Goal: Information Seeking & Learning: Learn about a topic

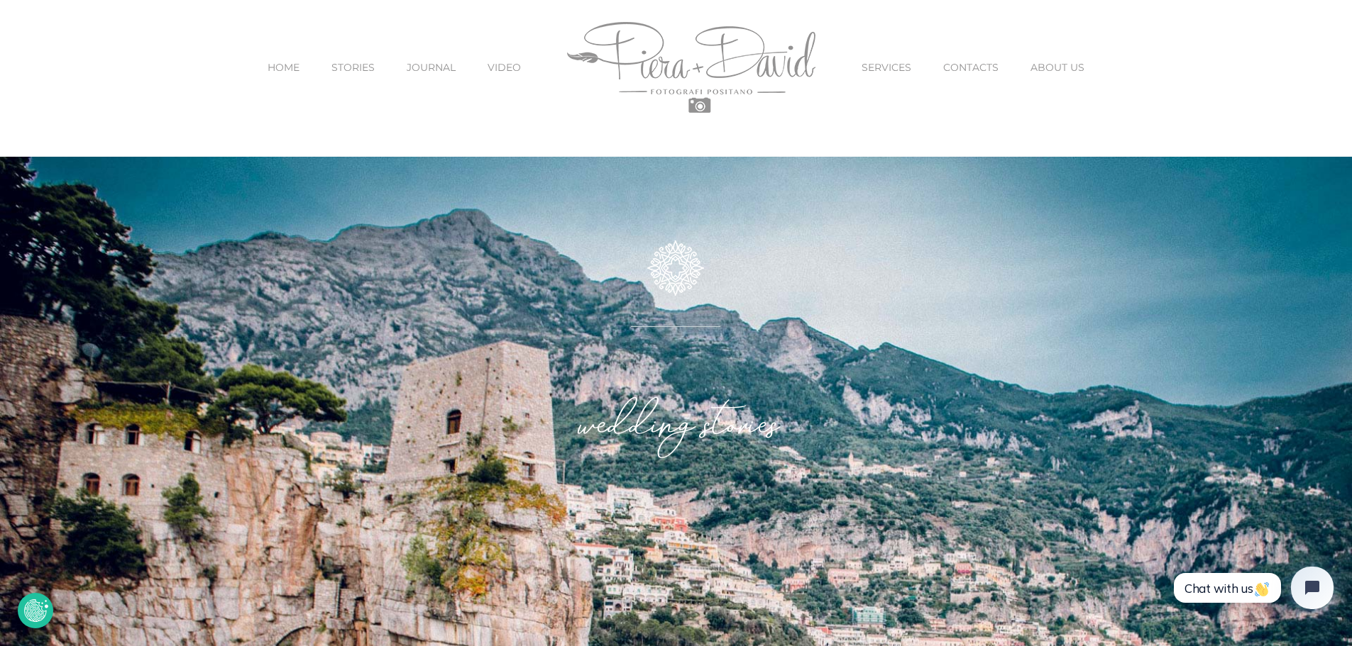
click at [349, 67] on span "STORIES" at bounding box center [352, 67] width 43 height 10
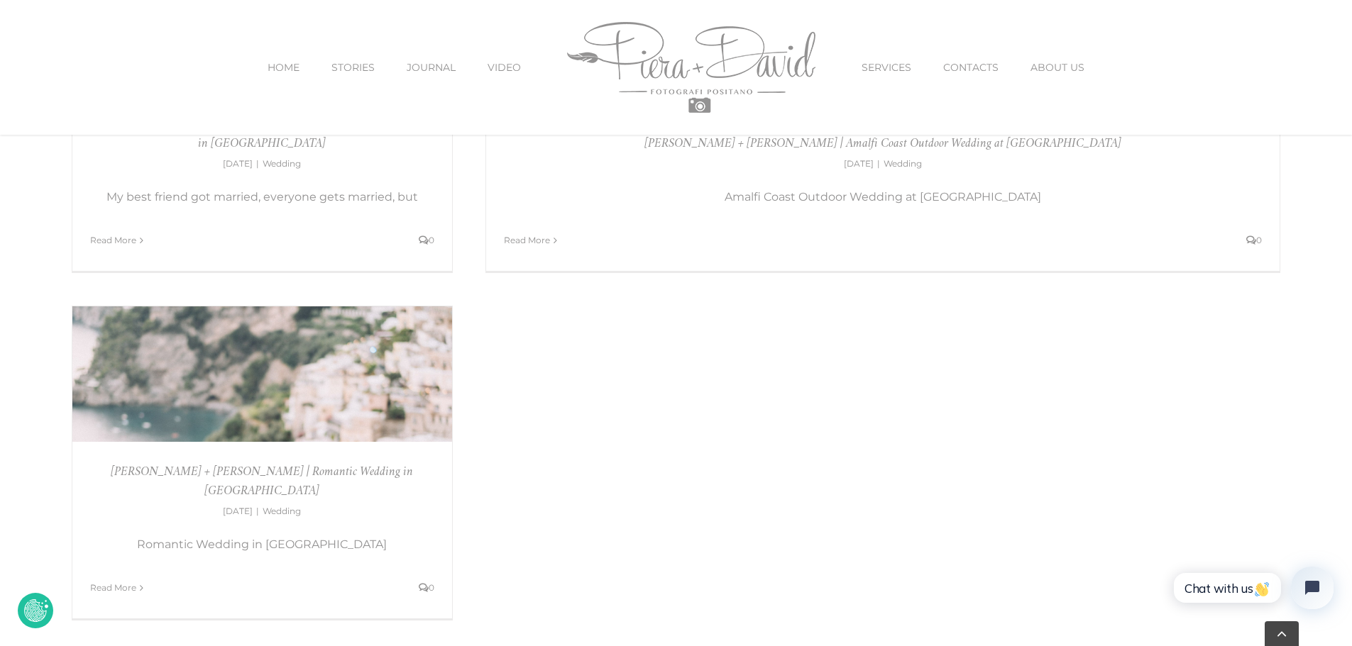
scroll to position [1064, 0]
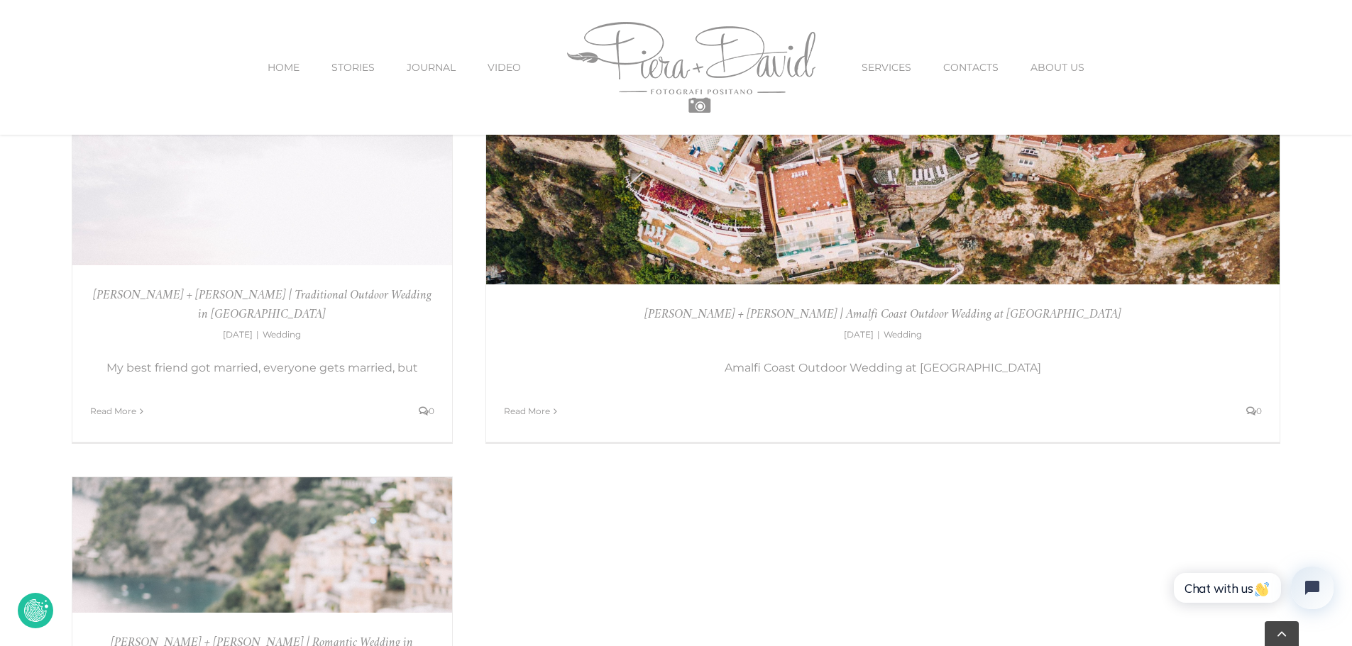
click at [285, 70] on span "HOME" at bounding box center [284, 67] width 32 height 10
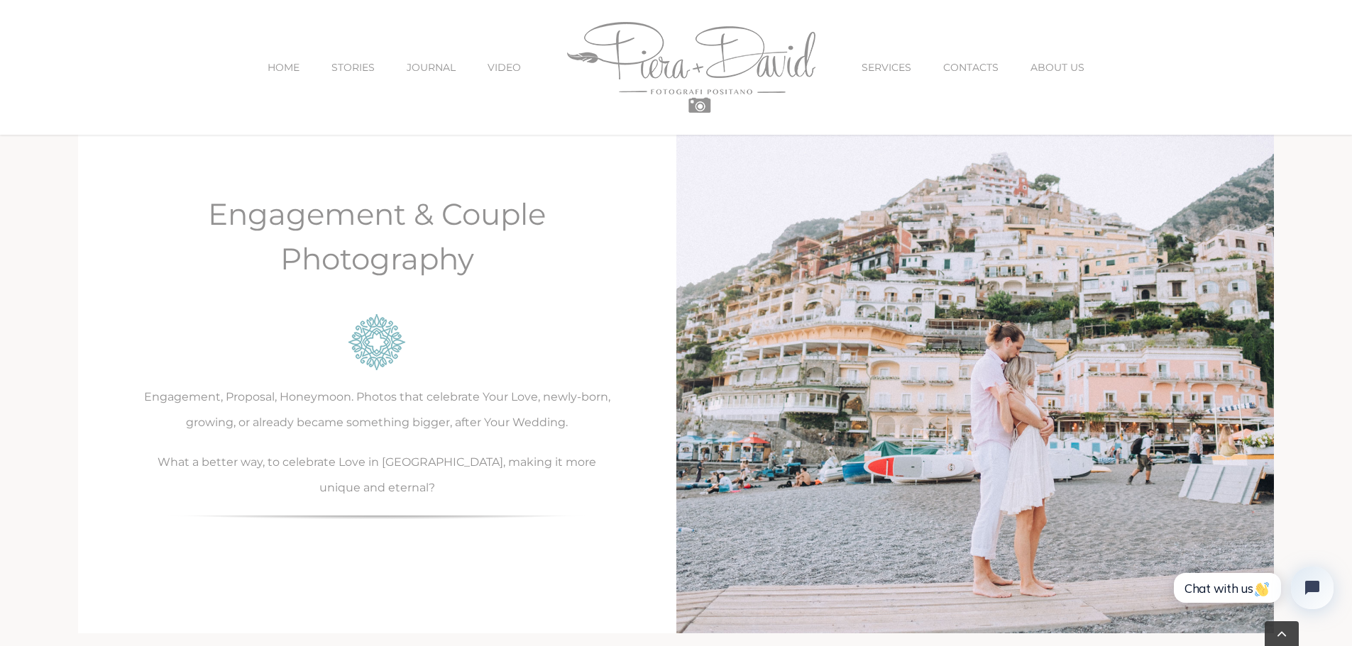
scroll to position [2548, 0]
click at [397, 469] on p "What a better way, to celebrate Love in Amalfi Coast, making it more unique and…" at bounding box center [377, 473] width 466 height 51
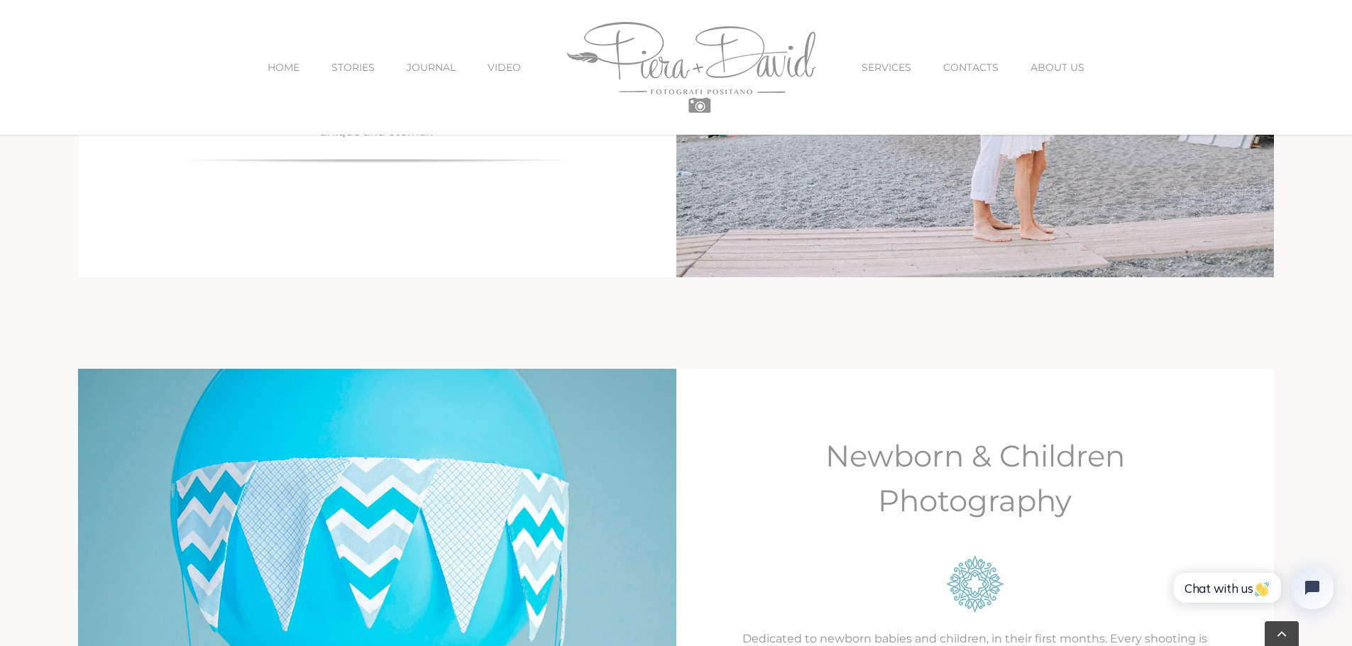
scroll to position [3399, 0]
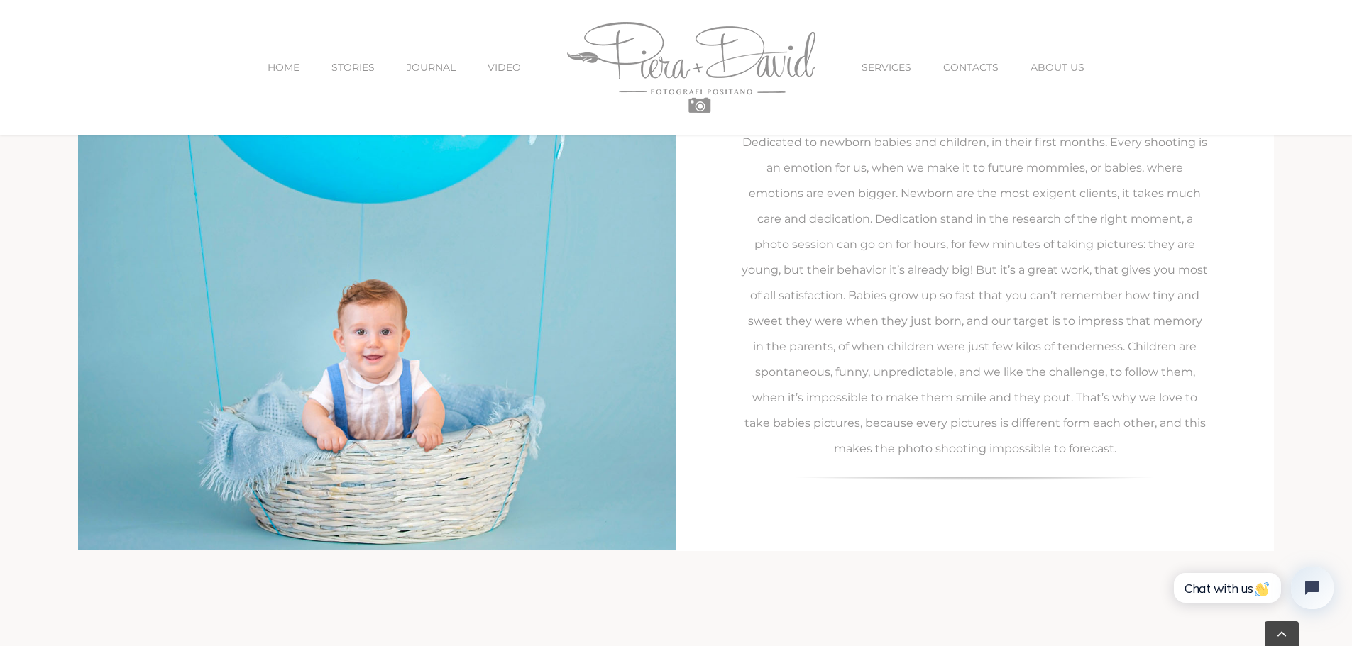
click at [425, 72] on span "JOURNAL" at bounding box center [431, 67] width 49 height 10
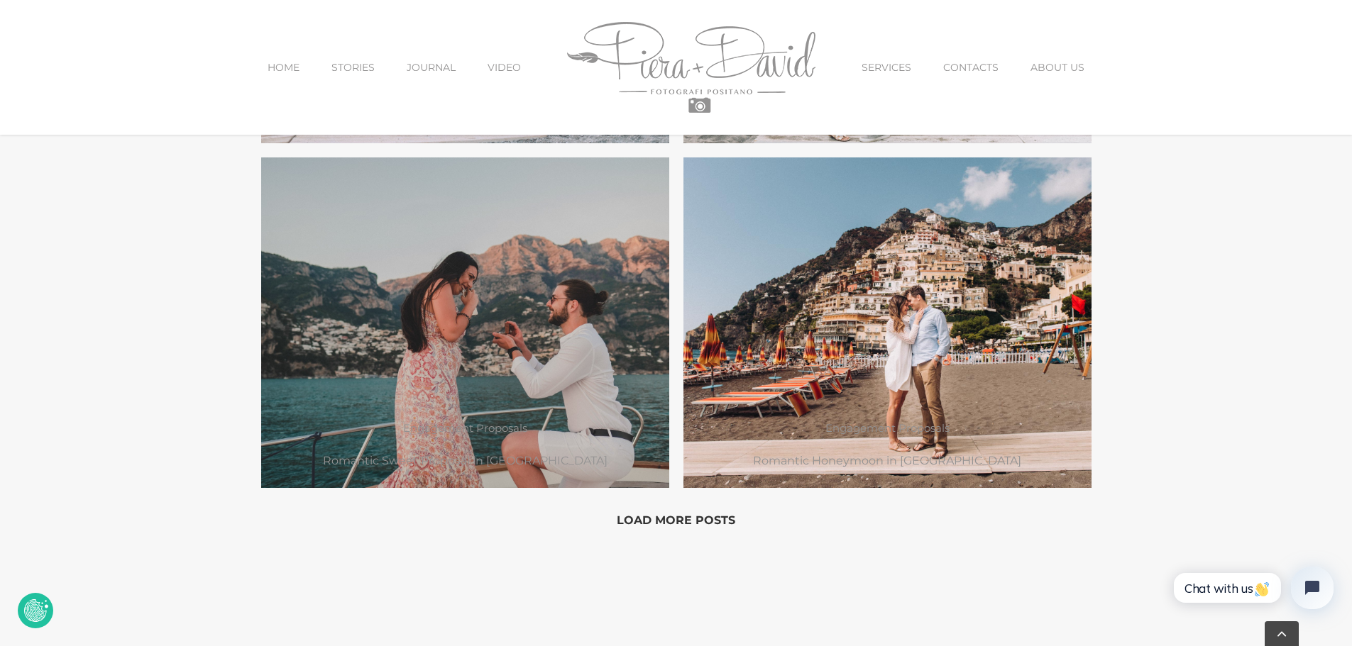
scroll to position [1348, 0]
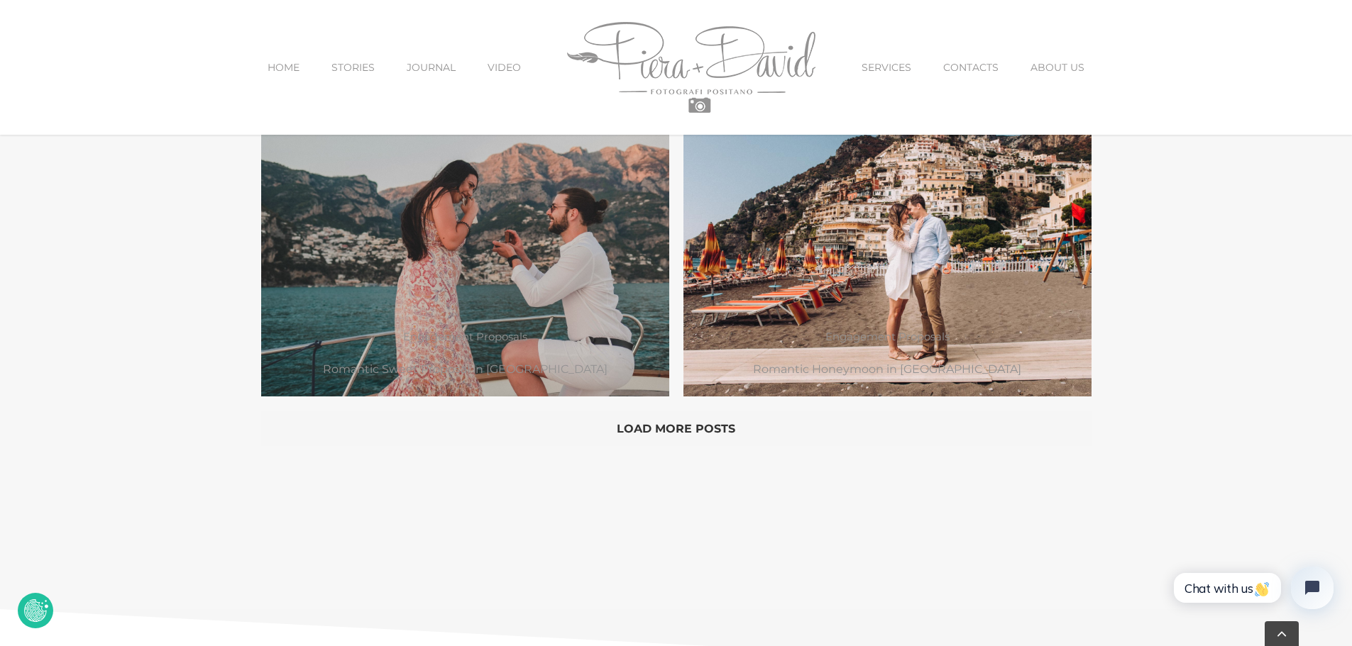
click at [650, 412] on button "Load More Posts" at bounding box center [676, 428] width 830 height 35
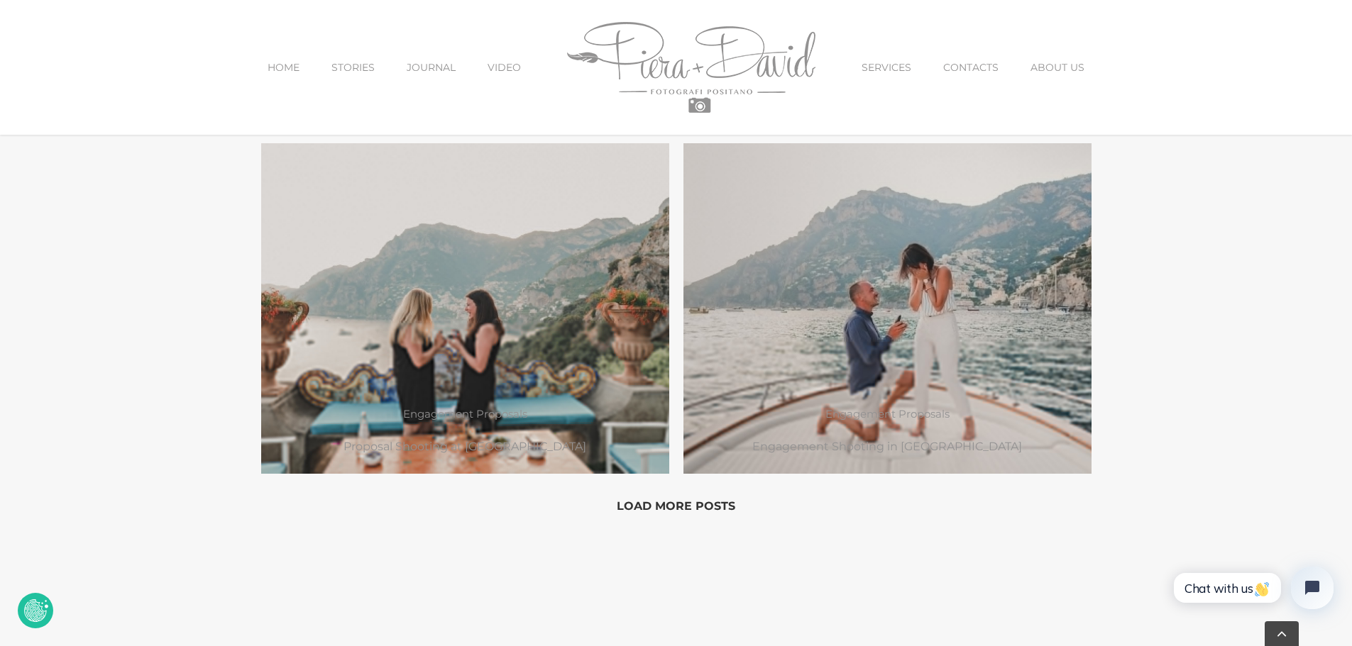
scroll to position [1987, 0]
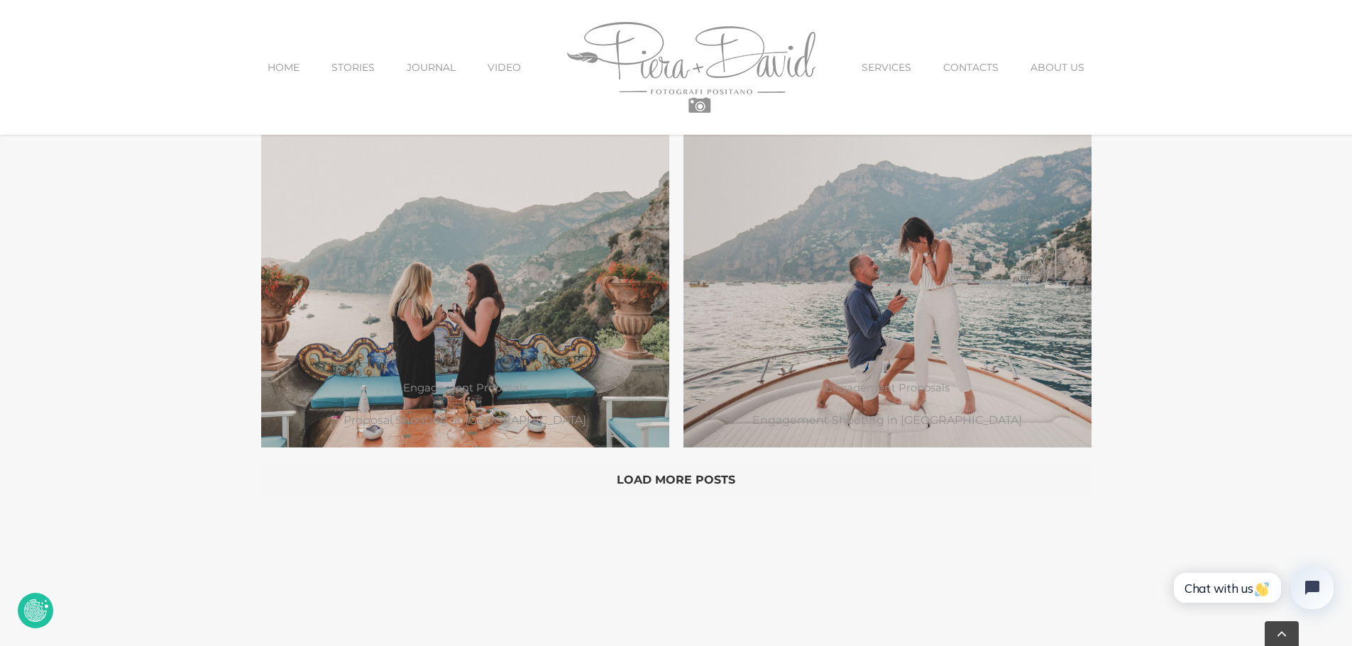
click at [712, 468] on button "Load More Posts" at bounding box center [676, 479] width 830 height 35
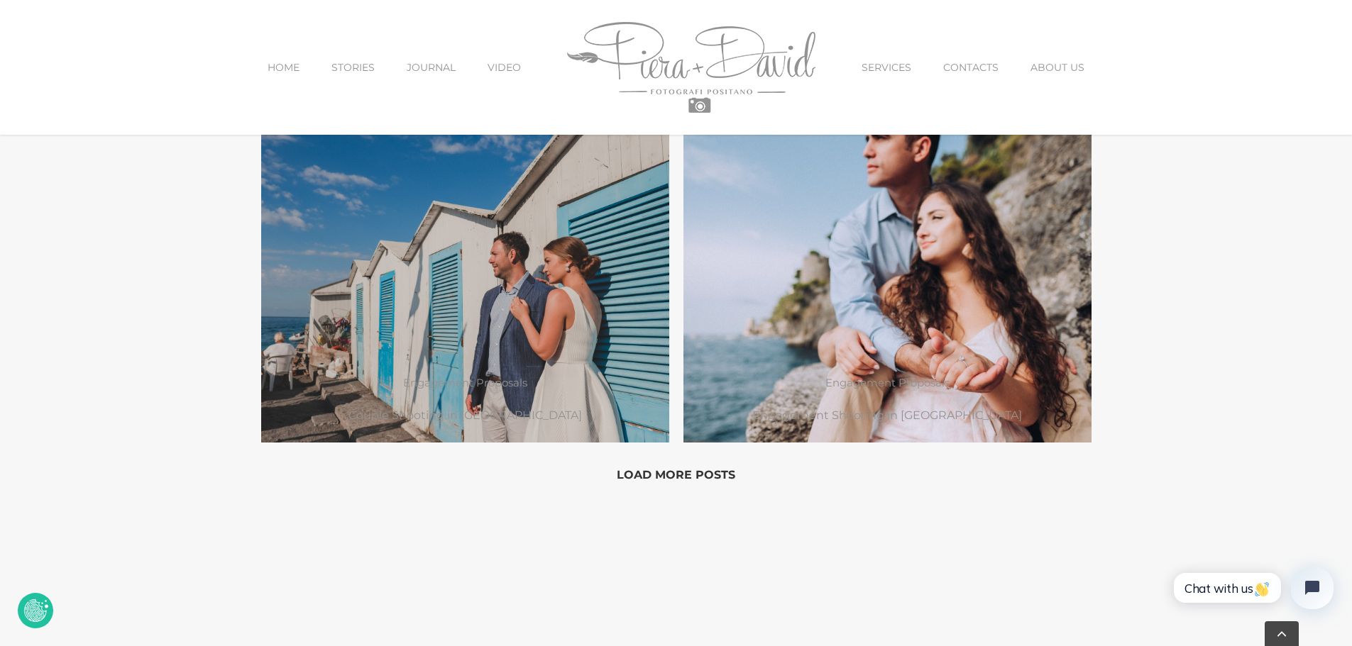
scroll to position [2697, 0]
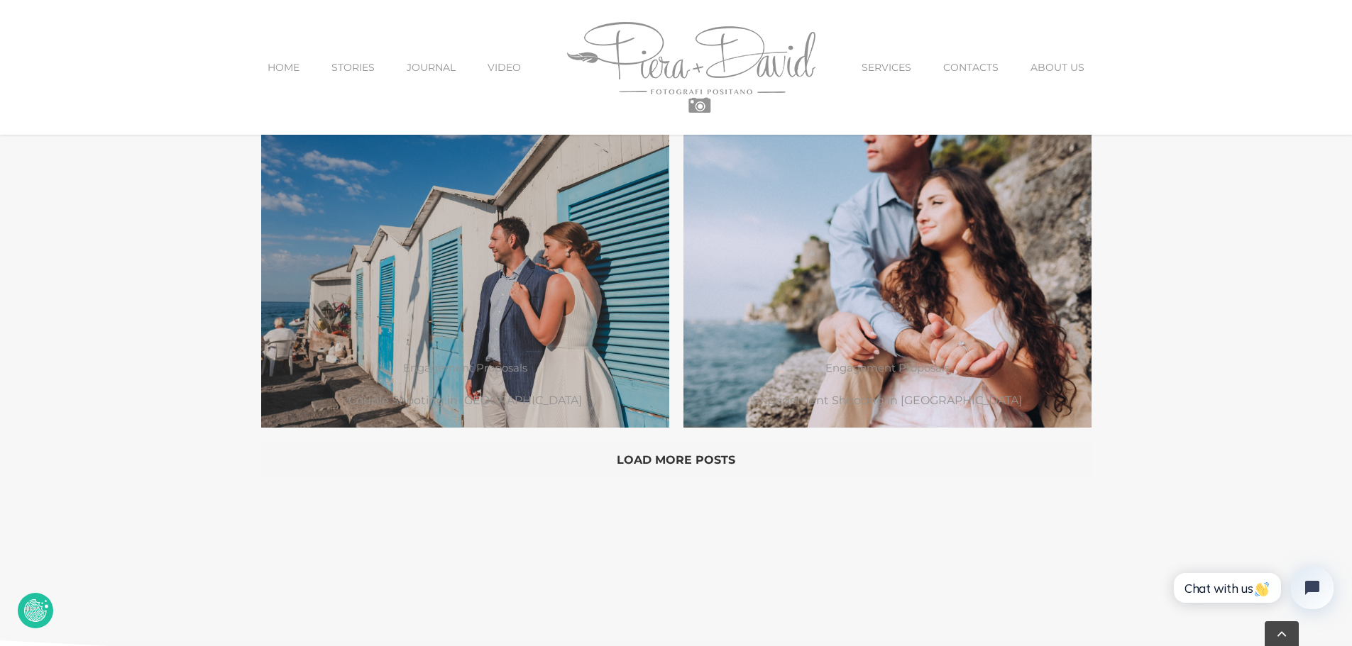
click at [690, 452] on button "Load More Posts" at bounding box center [676, 459] width 830 height 35
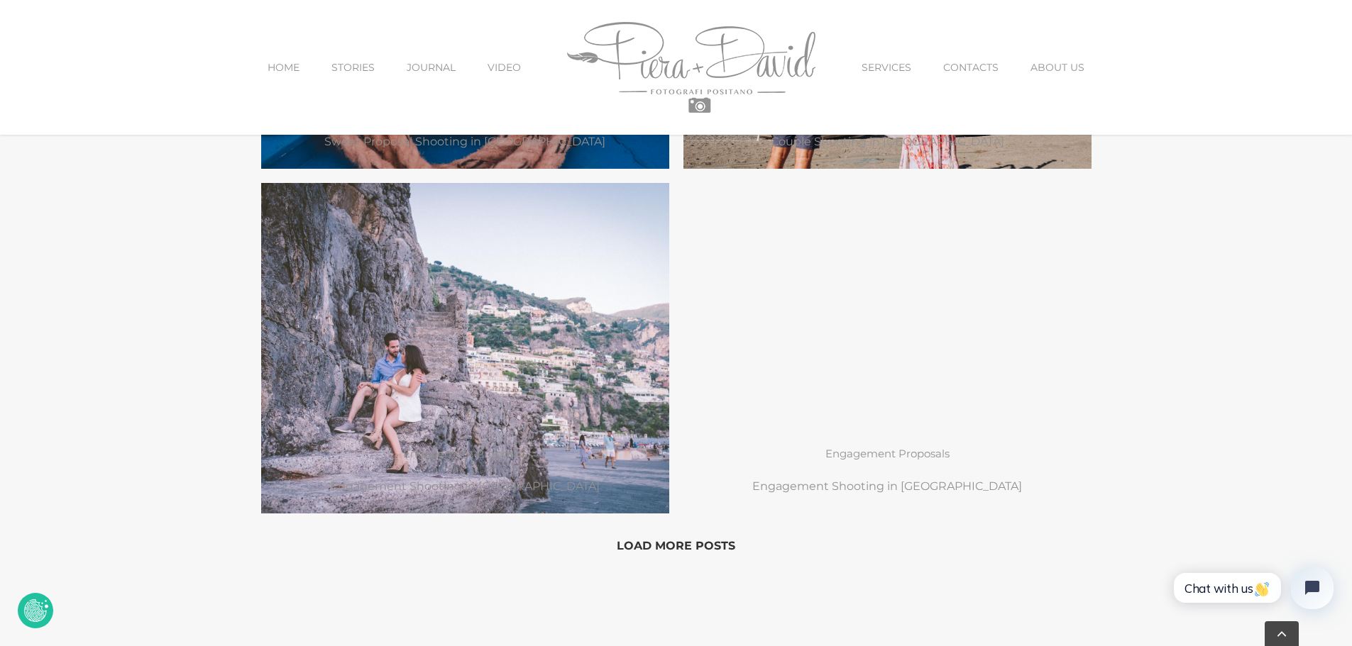
scroll to position [3335, 0]
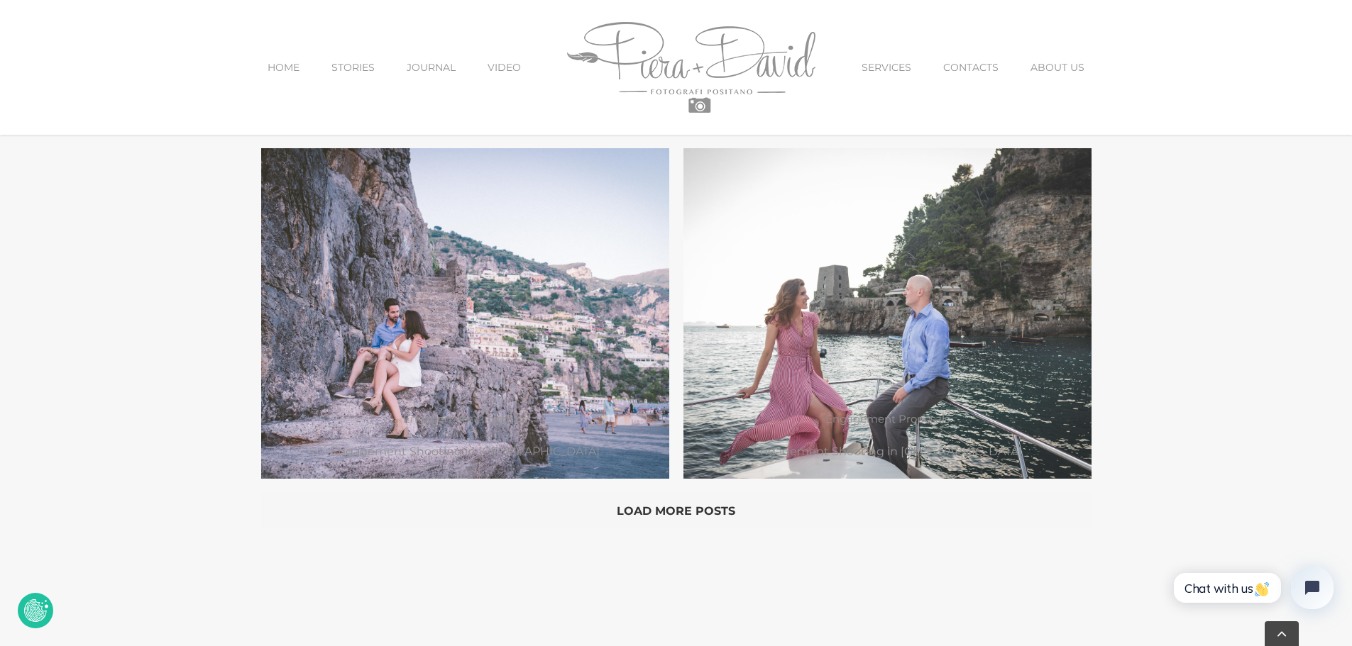
click at [695, 510] on button "Load More Posts" at bounding box center [676, 510] width 830 height 35
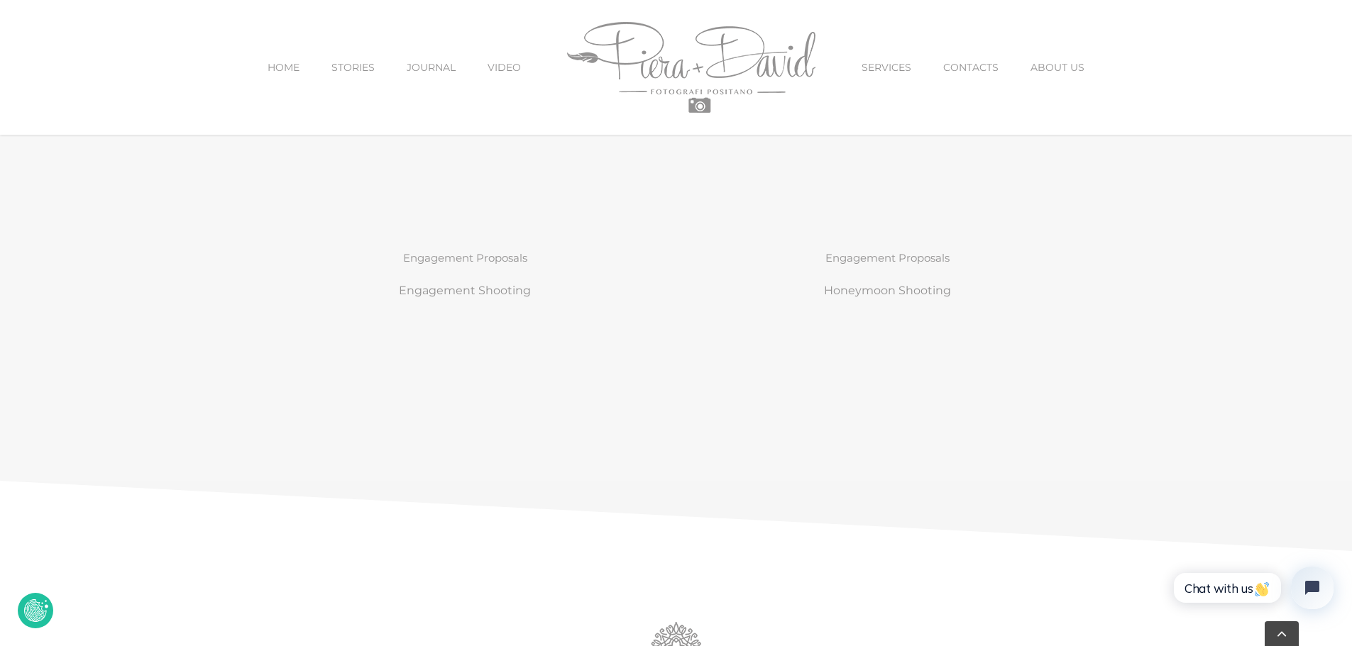
scroll to position [4258, 0]
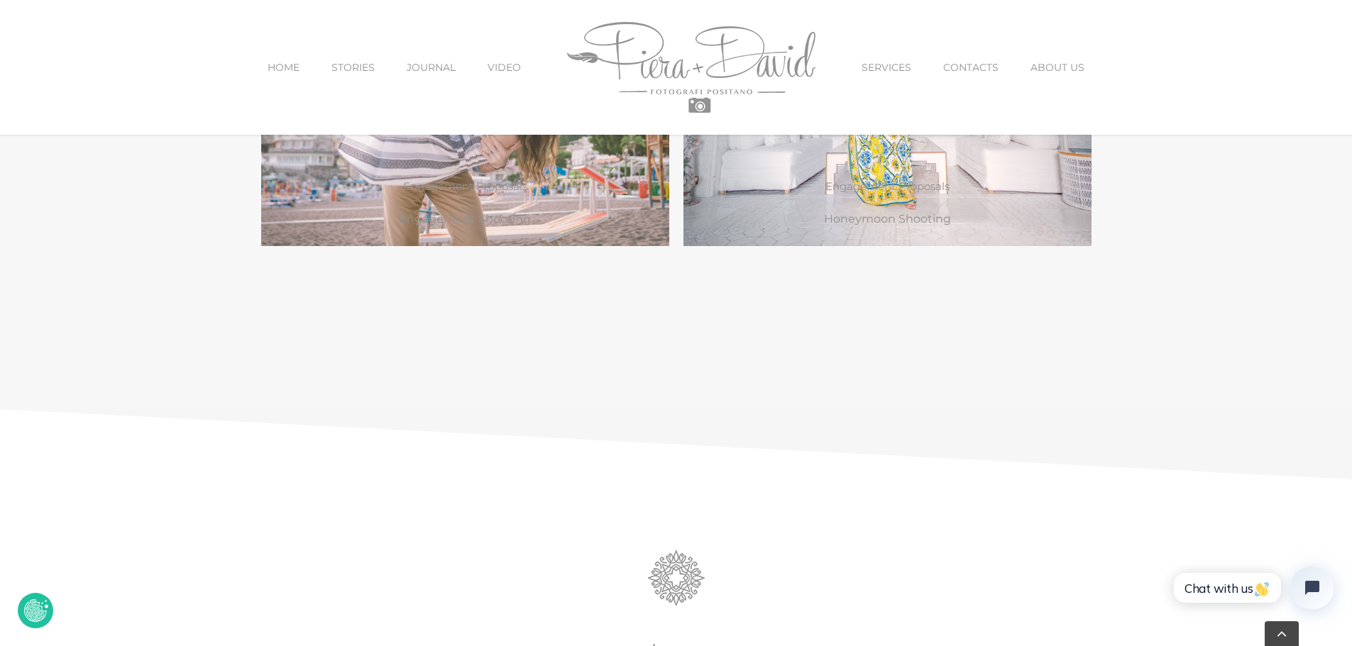
click at [699, 75] on img "Main Menu Sticky" at bounding box center [691, 67] width 248 height 91
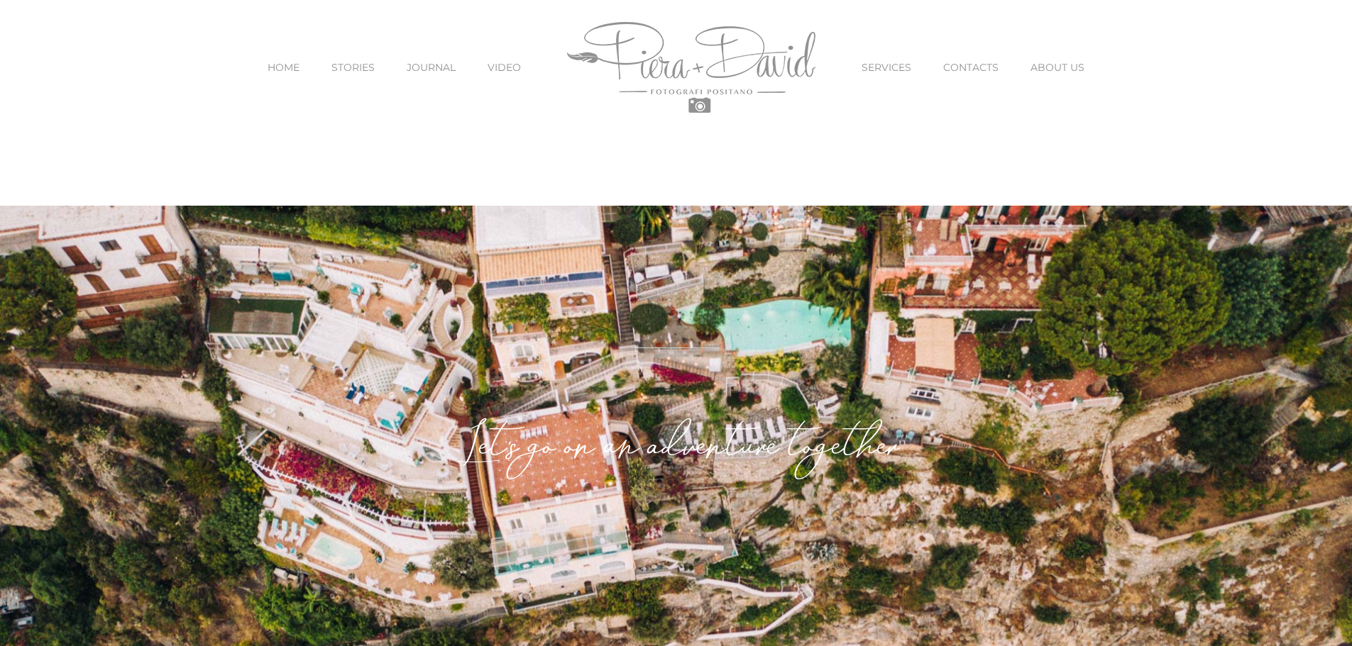
click at [903, 62] on span "SERVICES" at bounding box center [886, 67] width 50 height 10
